Goal: Task Accomplishment & Management: Manage account settings

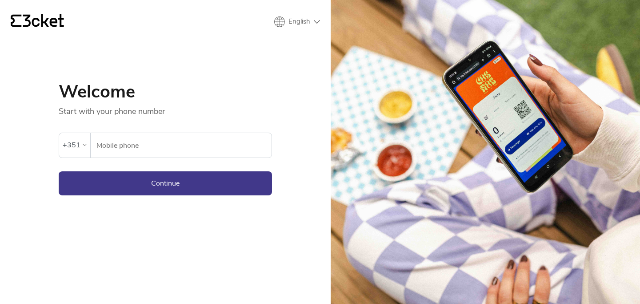
click at [120, 141] on input "Mobile phone" at bounding box center [184, 145] width 176 height 24
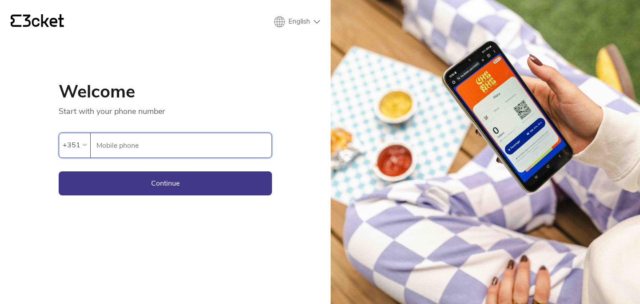
type input "910912994"
click at [161, 180] on button "Continue" at bounding box center [165, 183] width 213 height 24
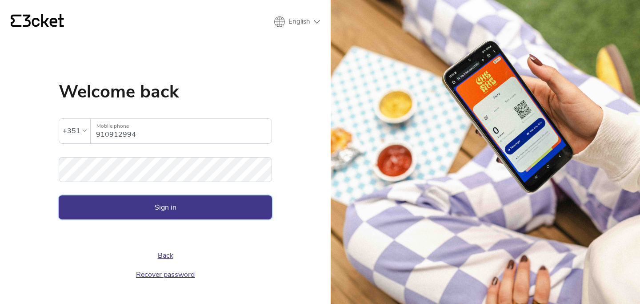
click at [197, 200] on button "Sign in" at bounding box center [165, 207] width 213 height 24
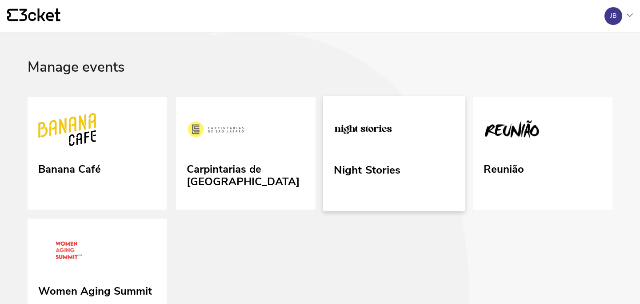
click at [381, 154] on link "Night Stories" at bounding box center [394, 153] width 142 height 115
